Goal: Information Seeking & Learning: Learn about a topic

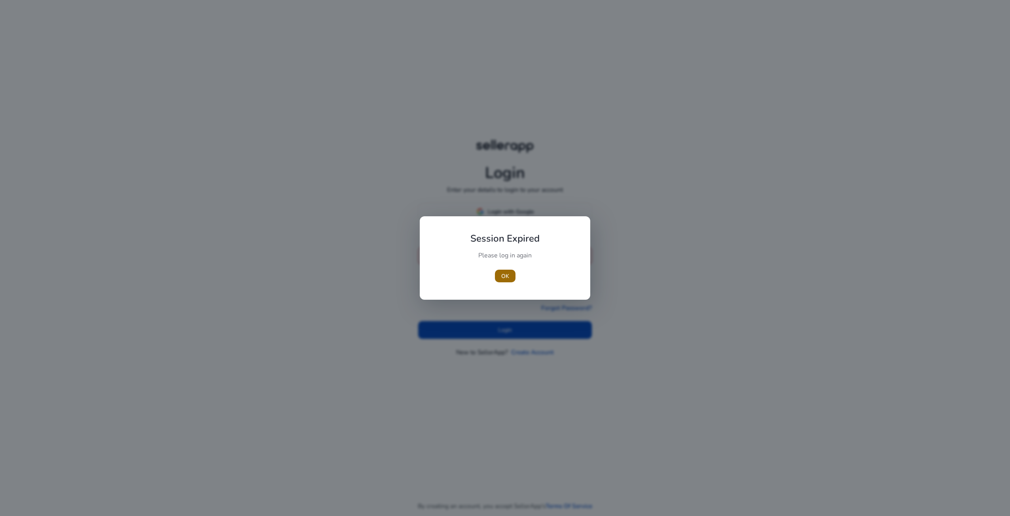
type input "**********"
drag, startPoint x: 505, startPoint y: 274, endPoint x: 505, endPoint y: 281, distance: 6.4
click at [505, 278] on span "OK" at bounding box center [505, 276] width 8 height 8
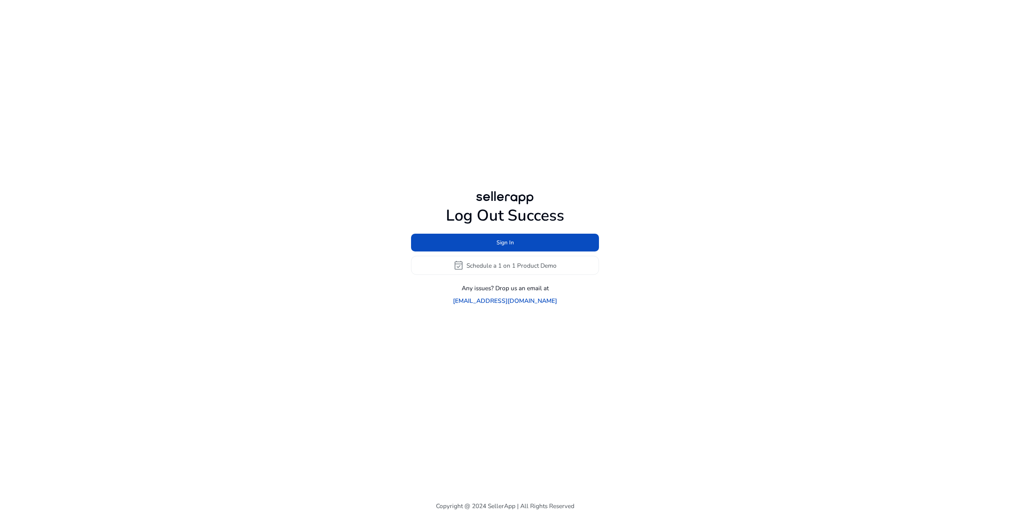
click at [519, 329] on div "Log Out Success Sign In event_available Schedule a 1 on 1 Product Demo Any issu…" at bounding box center [505, 247] width 455 height 495
click at [518, 252] on span at bounding box center [505, 242] width 188 height 19
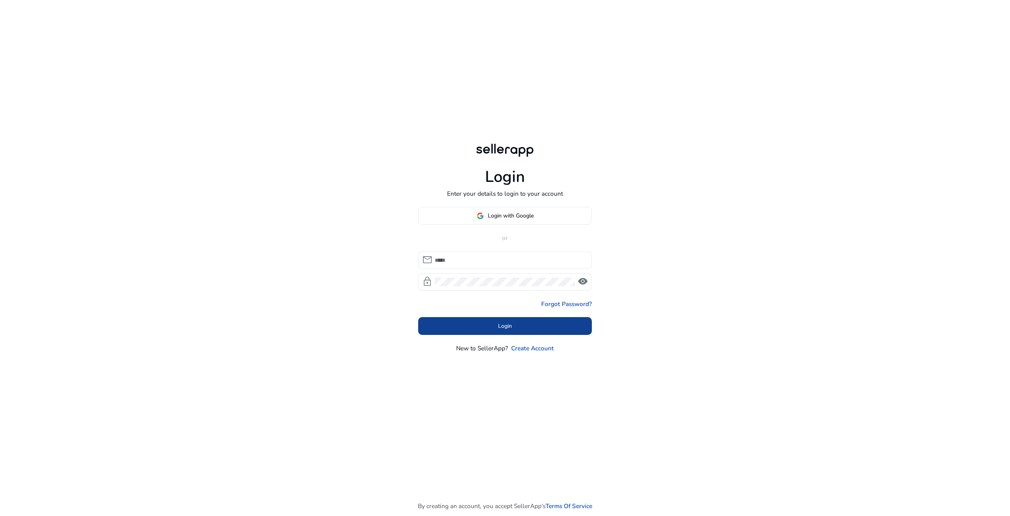
type input "**********"
click at [520, 332] on span at bounding box center [505, 326] width 174 height 19
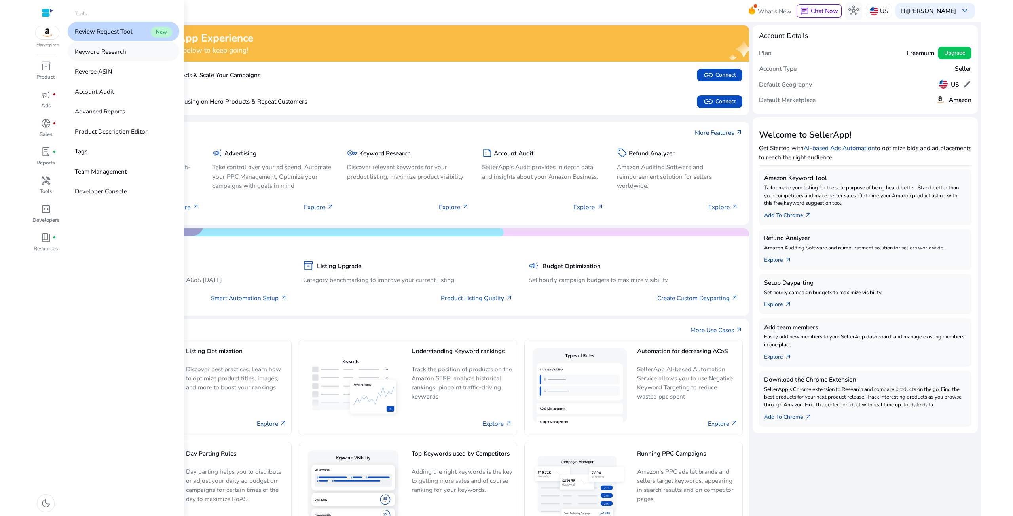
click at [105, 51] on p "Keyword Research" at bounding box center [100, 51] width 51 height 9
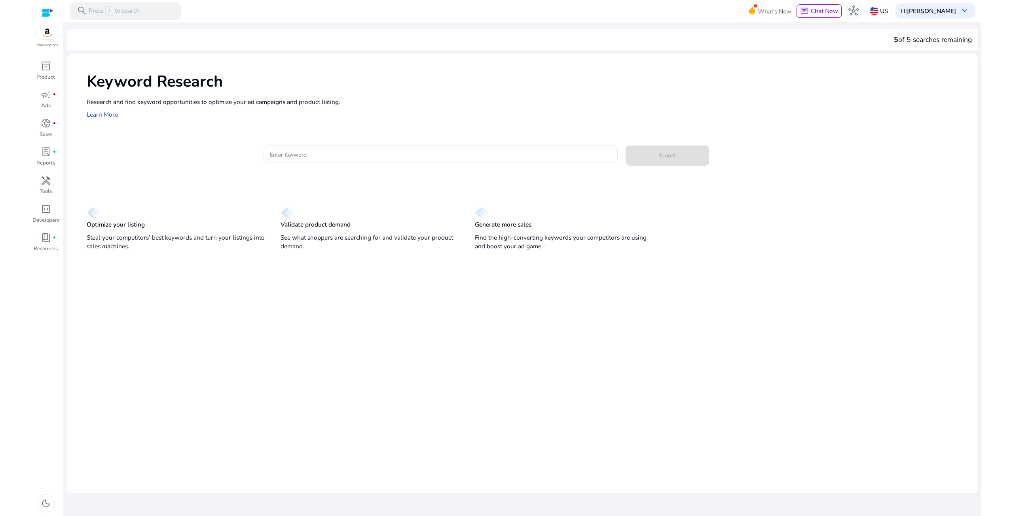
click at [346, 158] on input "Enter Keyword" at bounding box center [440, 154] width 341 height 9
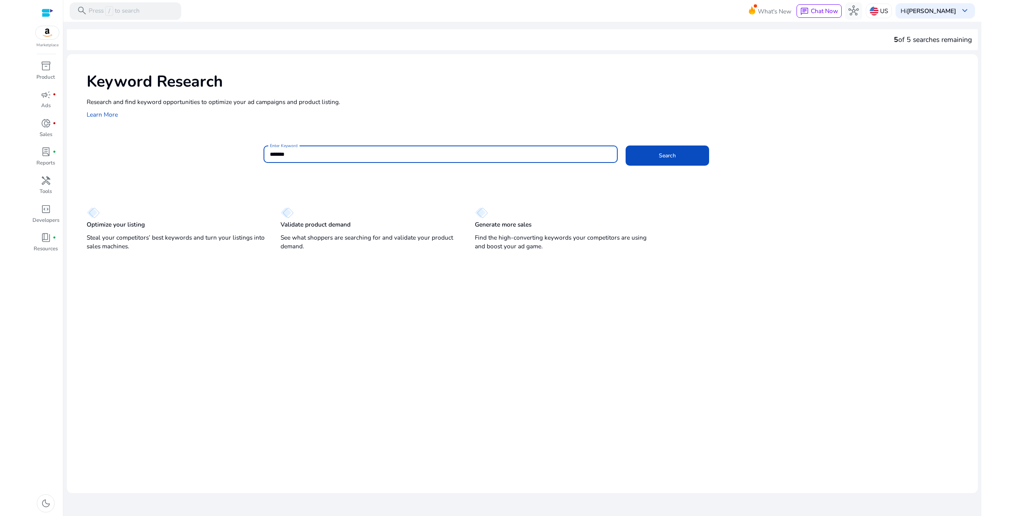
type input "*******"
click at [626, 146] on button "Search" at bounding box center [667, 156] width 83 height 20
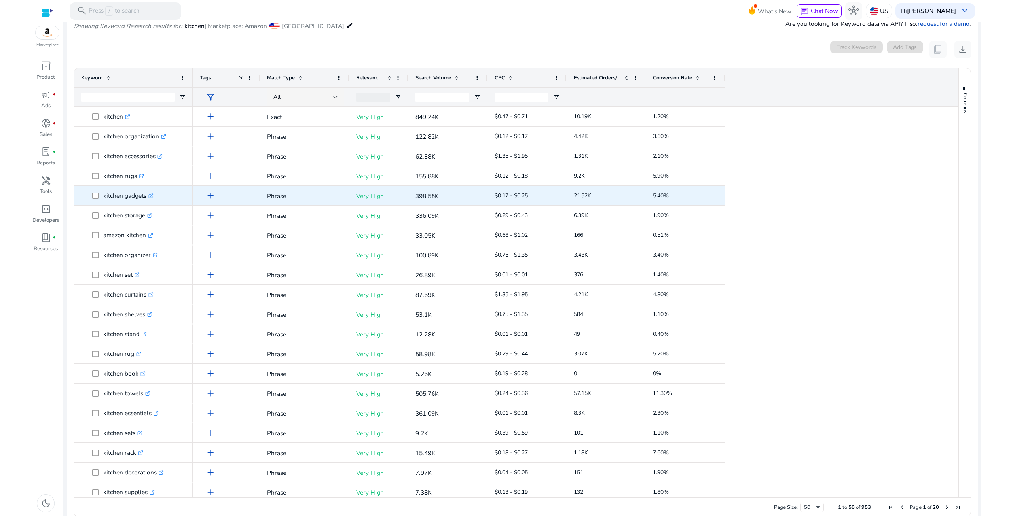
scroll to position [97, 0]
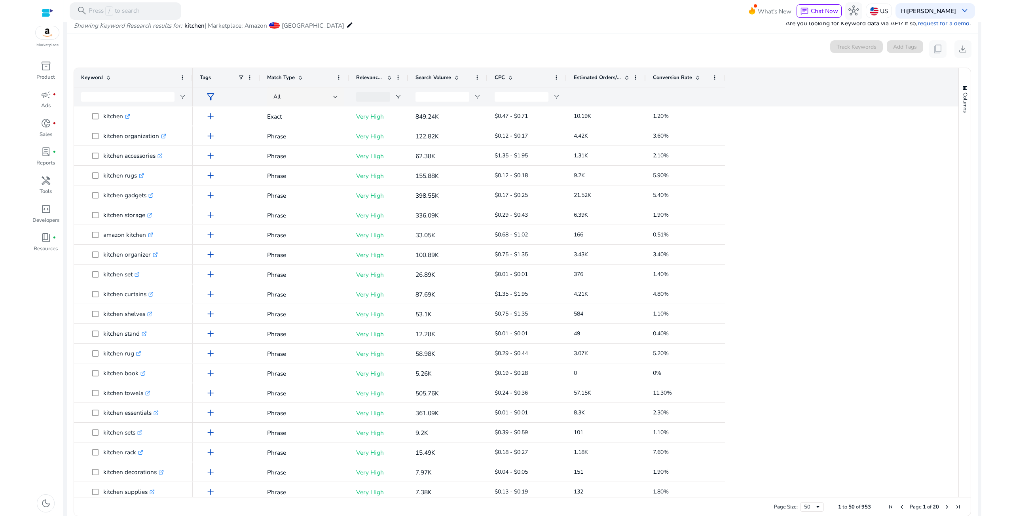
click at [431, 80] on span "Search Volume" at bounding box center [433, 77] width 36 height 7
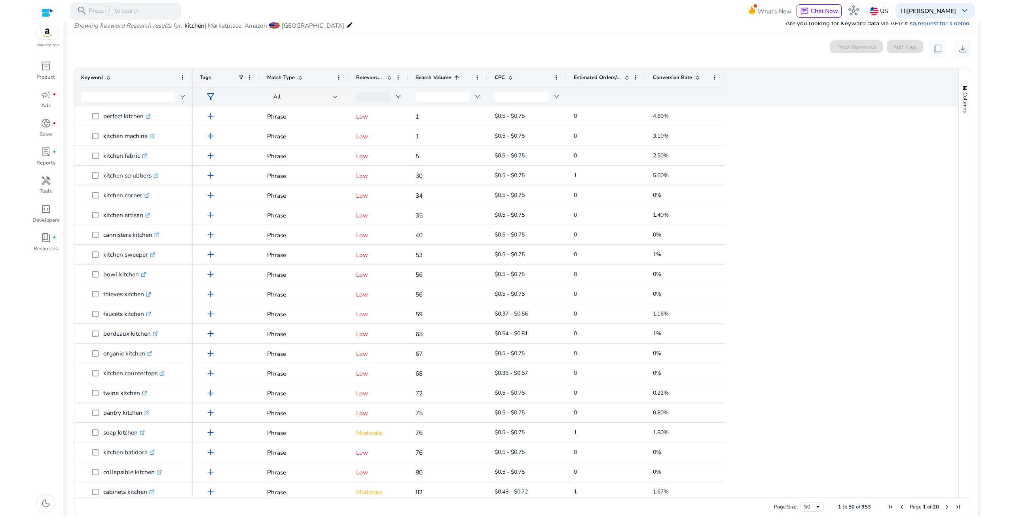
click at [431, 80] on span "Search Volume" at bounding box center [433, 77] width 36 height 7
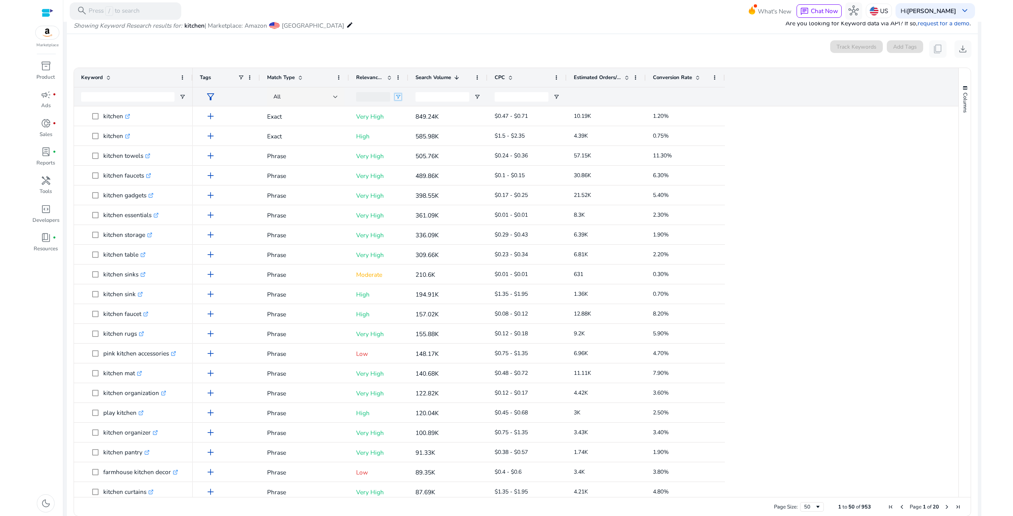
click at [397, 96] on span "Open Filter Menu" at bounding box center [398, 97] width 6 height 6
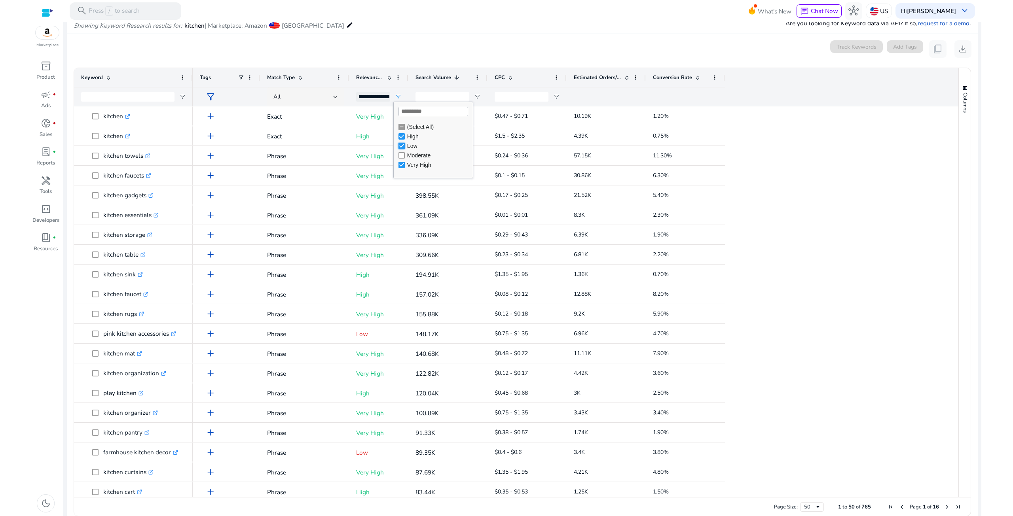
type input "**********"
click at [381, 28] on div "Showing Keyword Research results for: kitchen | Marketplace: Amazon [GEOGRAPHIC…" at bounding box center [522, 17] width 911 height 34
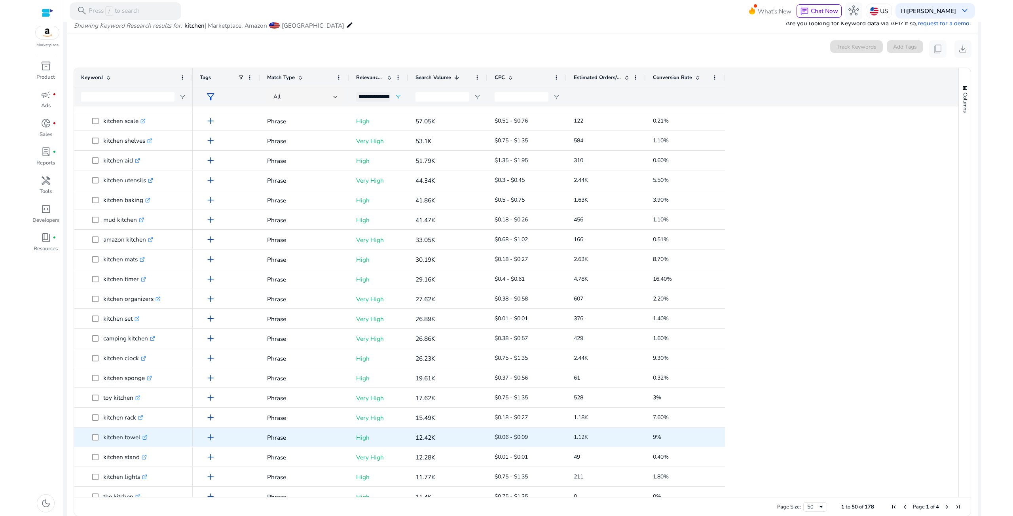
scroll to position [435, 0]
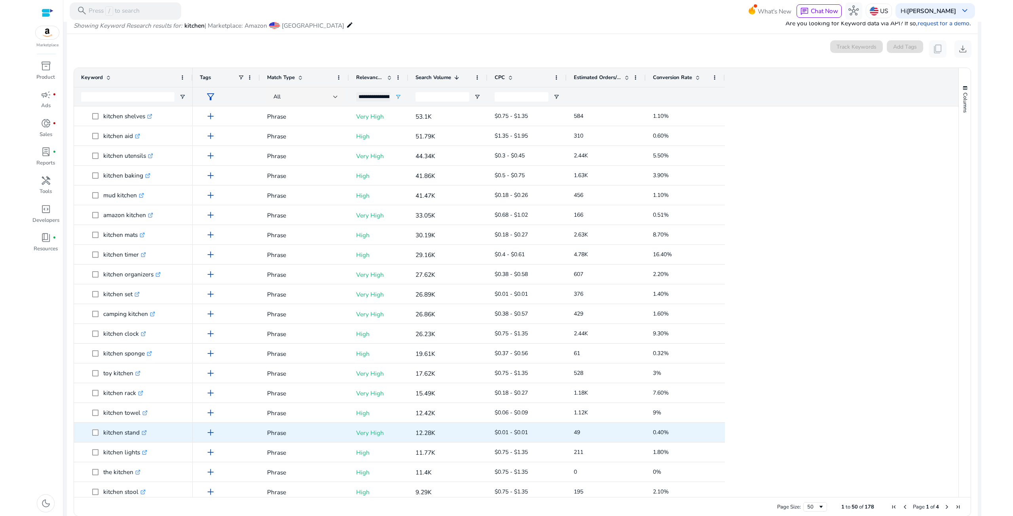
click at [146, 434] on icon ".st0{fill:#2c8af8}" at bounding box center [144, 433] width 5 height 5
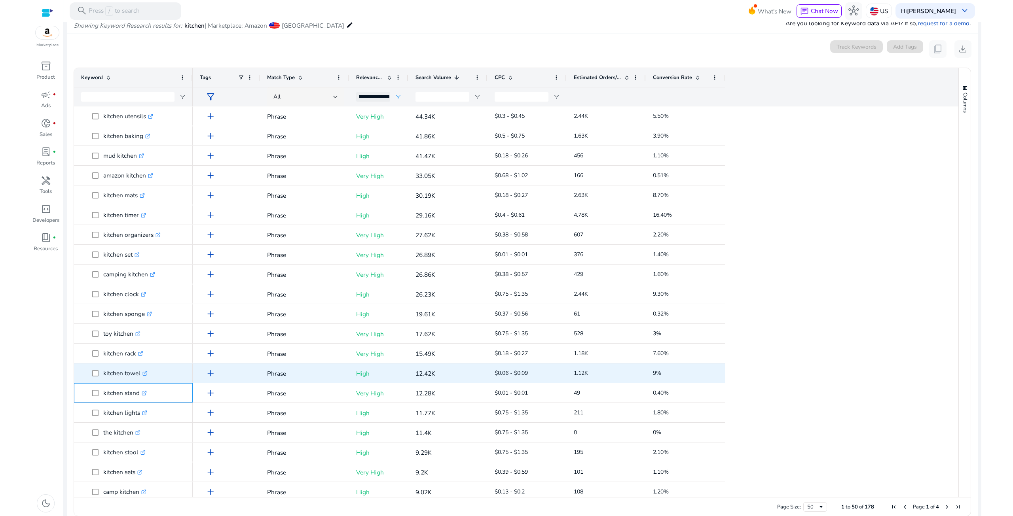
scroll to position [0, 0]
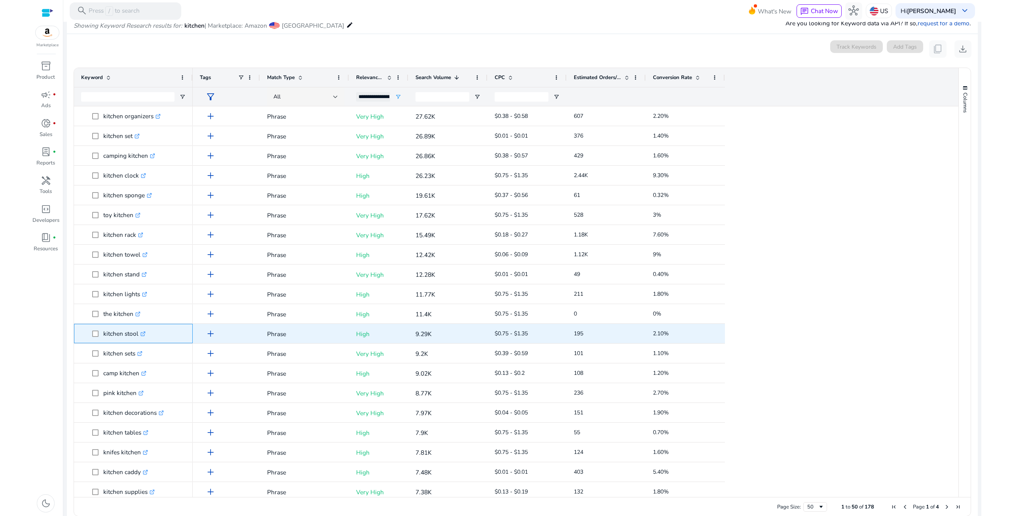
click at [146, 334] on icon ".st0{fill:#2c8af8}" at bounding box center [142, 334] width 5 height 5
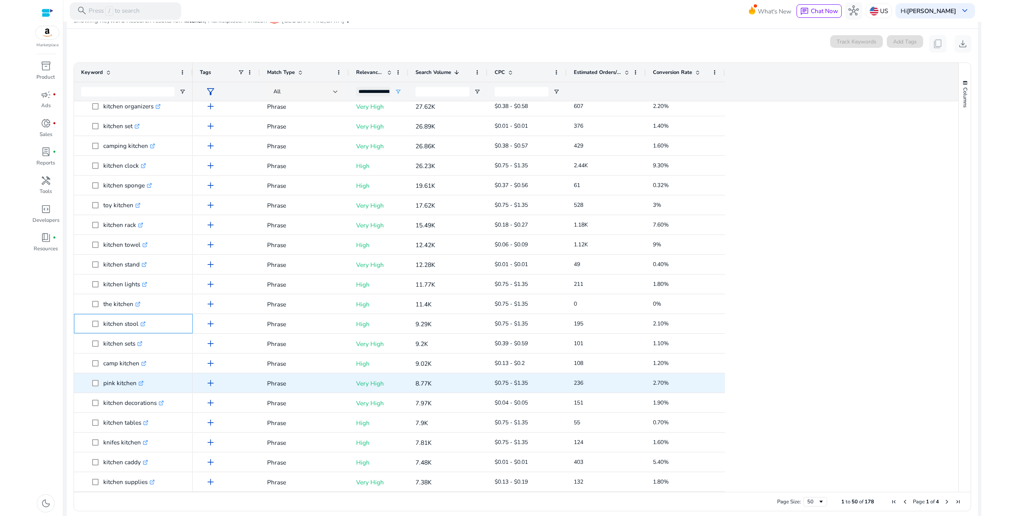
scroll to position [107, 0]
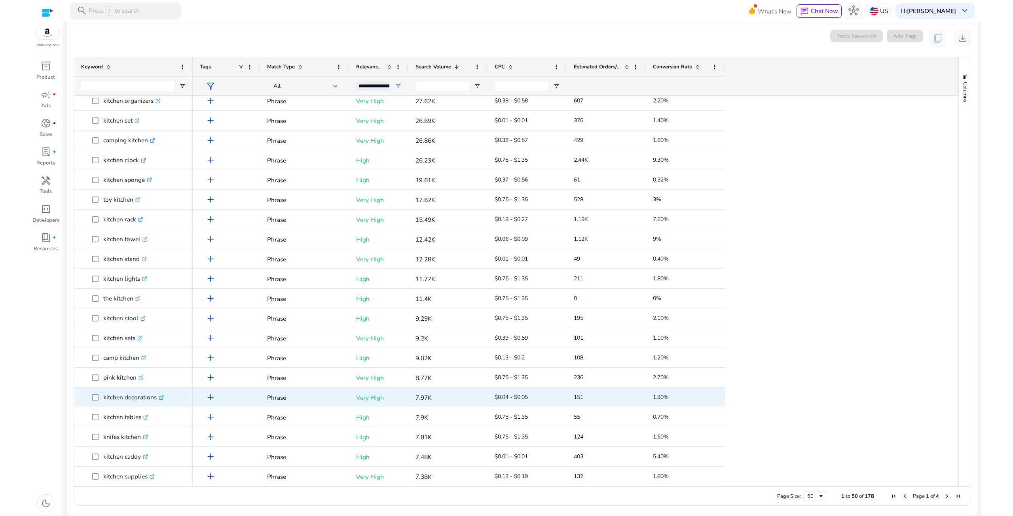
drag, startPoint x: 132, startPoint y: 399, endPoint x: 156, endPoint y: 402, distance: 23.6
click at [132, 399] on p "kitchen decorations .st0{fill:#2c8af8}" at bounding box center [133, 397] width 61 height 16
click at [163, 397] on icon at bounding box center [161, 397] width 3 height 3
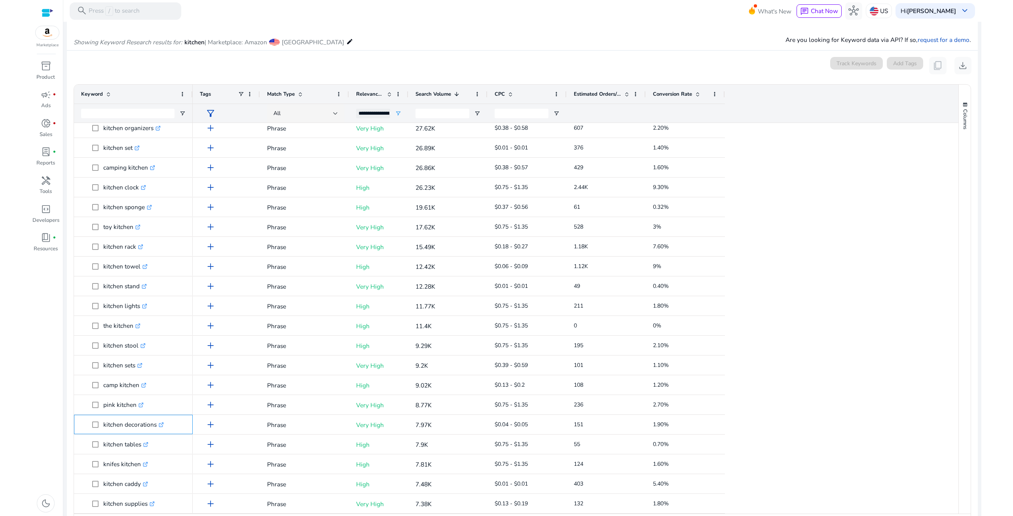
scroll to position [0, 0]
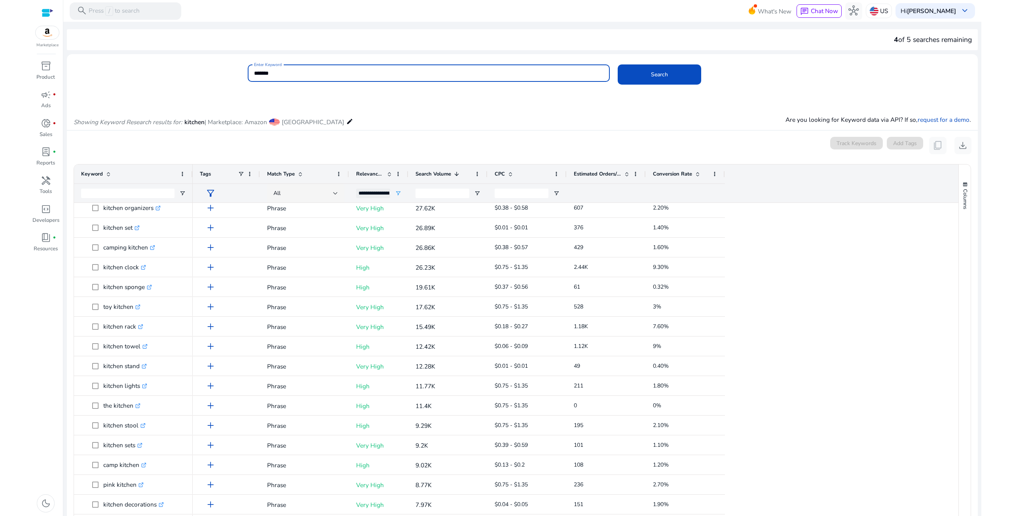
click at [327, 76] on input "*******" at bounding box center [428, 73] width 349 height 9
type input "********"
click at [618, 64] on button "Search" at bounding box center [659, 74] width 83 height 20
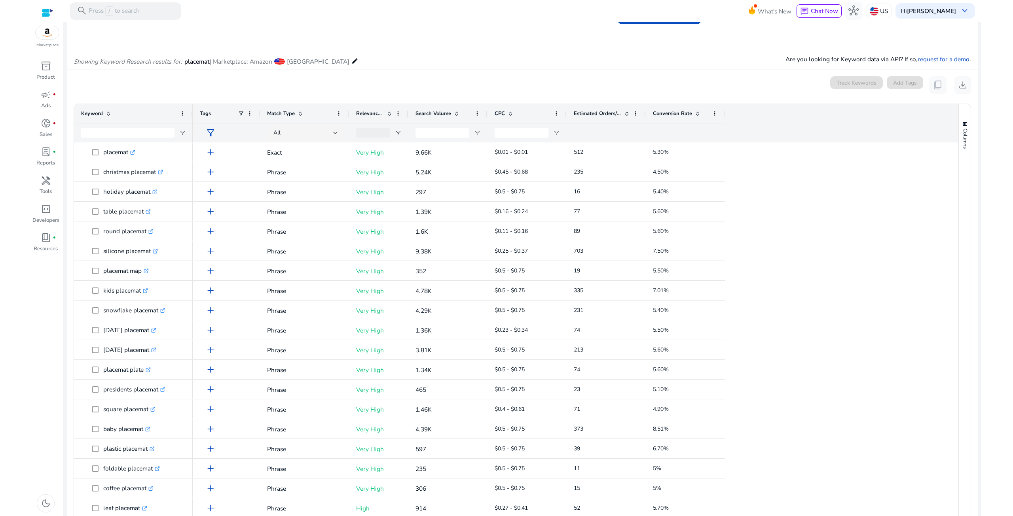
scroll to position [57, 0]
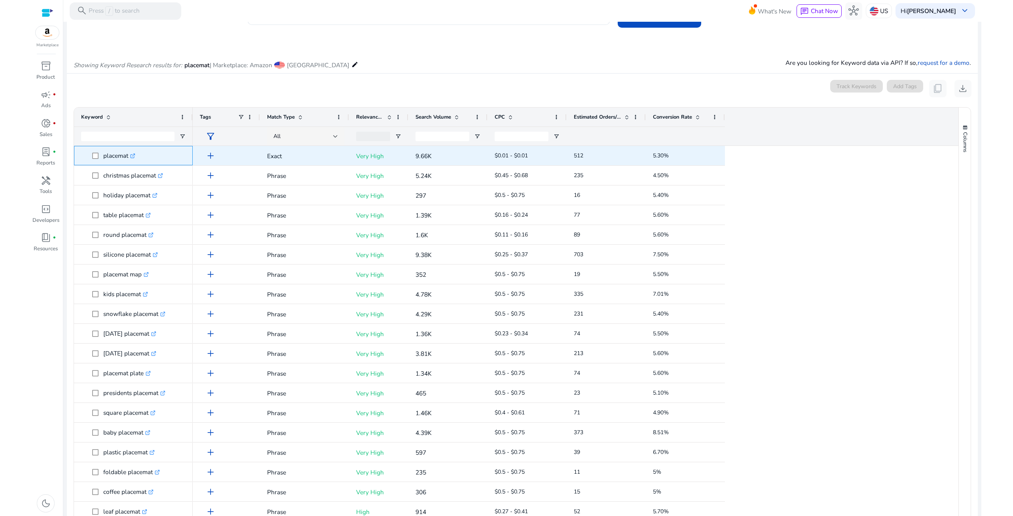
click at [131, 156] on link ".st0{fill:#2c8af8}" at bounding box center [131, 156] width 7 height 8
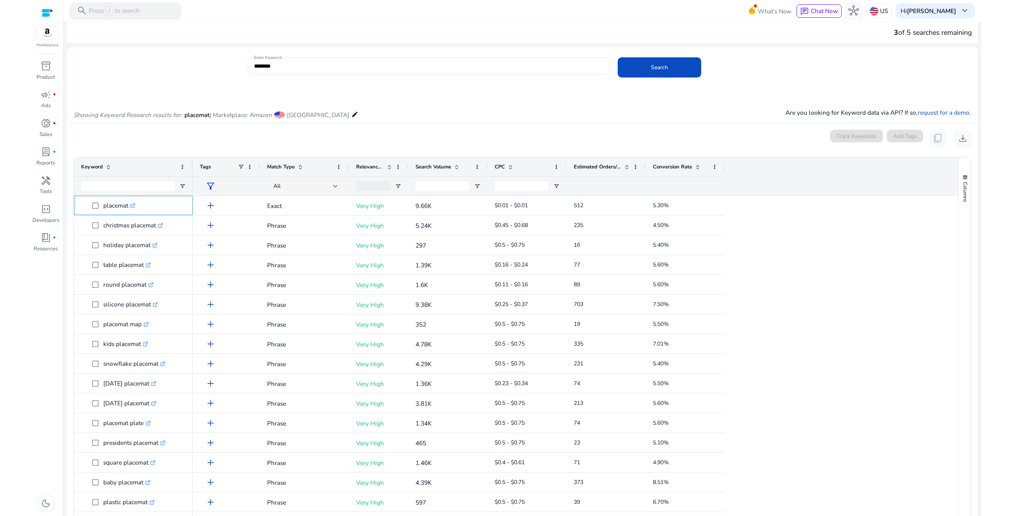
scroll to position [0, 0]
